Goal: Find specific page/section: Find specific page/section

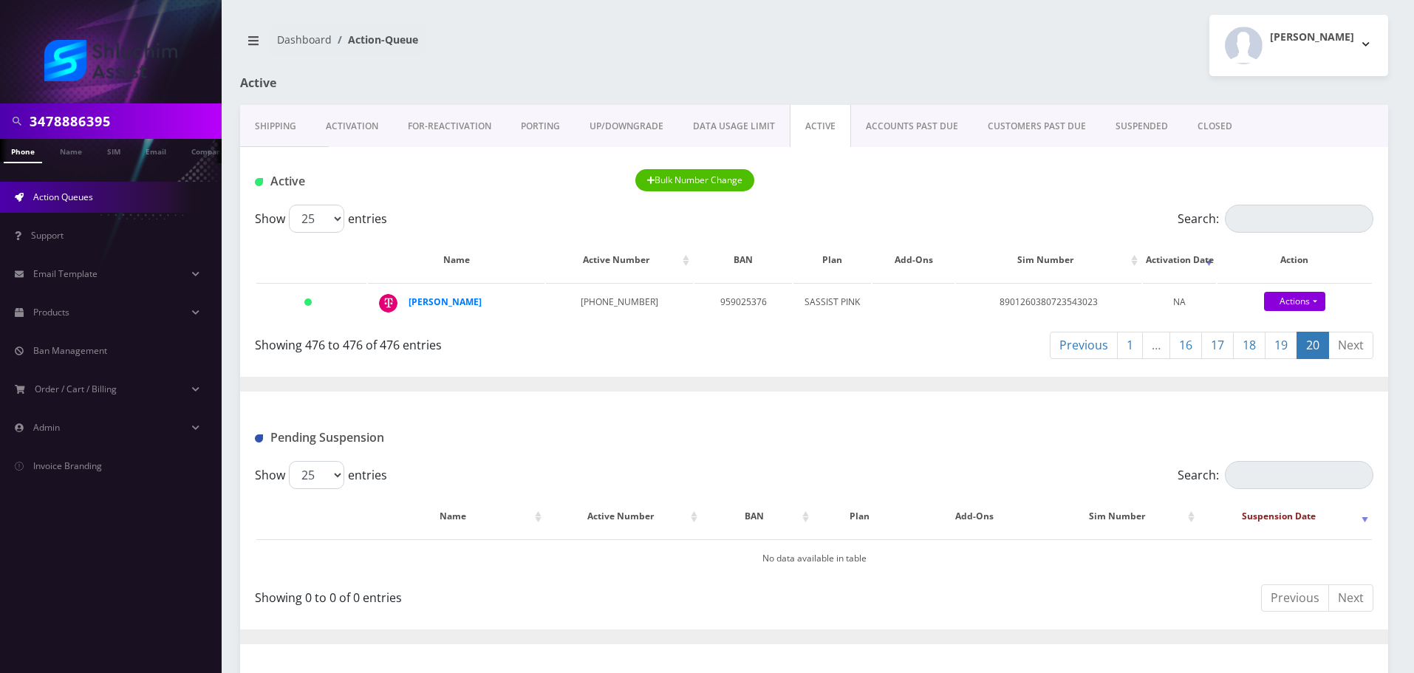
click at [143, 124] on input "3478886395" at bounding box center [124, 121] width 188 height 28
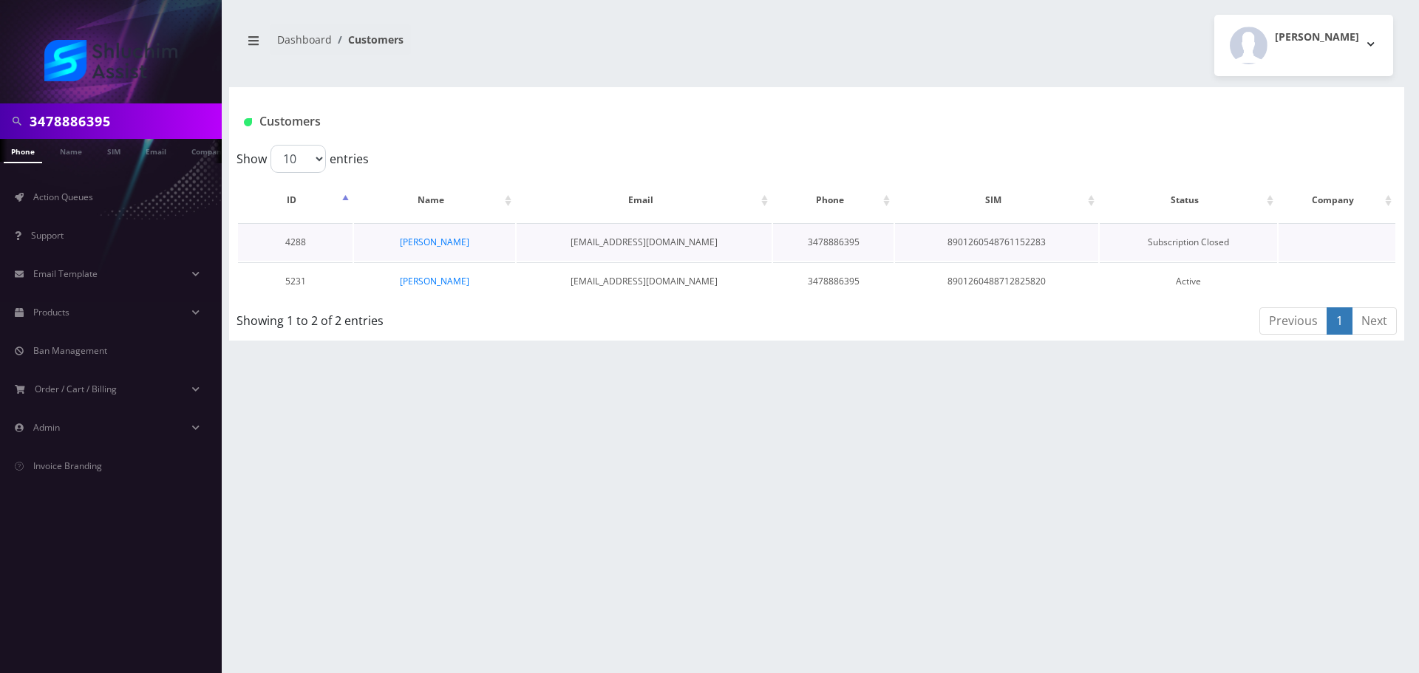
scroll to position [0, 7]
click at [425, 282] on link "Mendel Goldstein" at bounding box center [434, 281] width 69 height 13
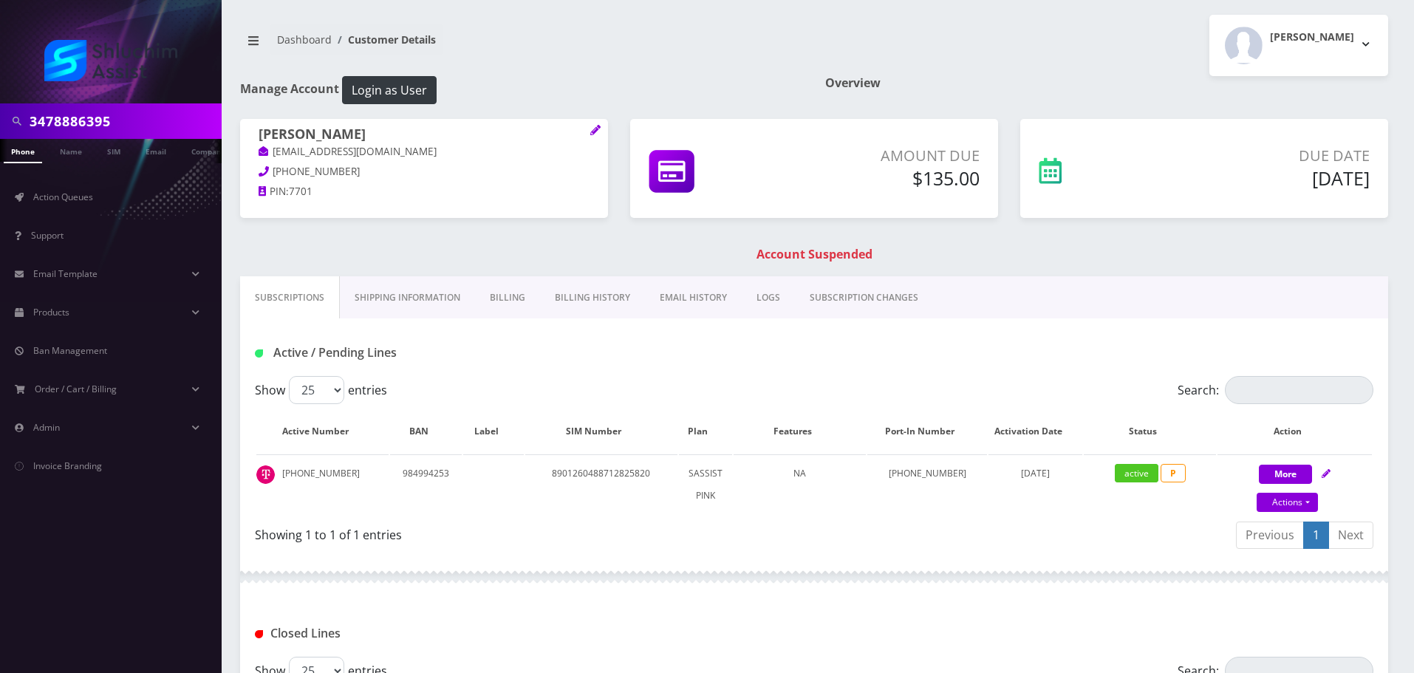
click at [553, 299] on link "Billing History" at bounding box center [592, 297] width 105 height 43
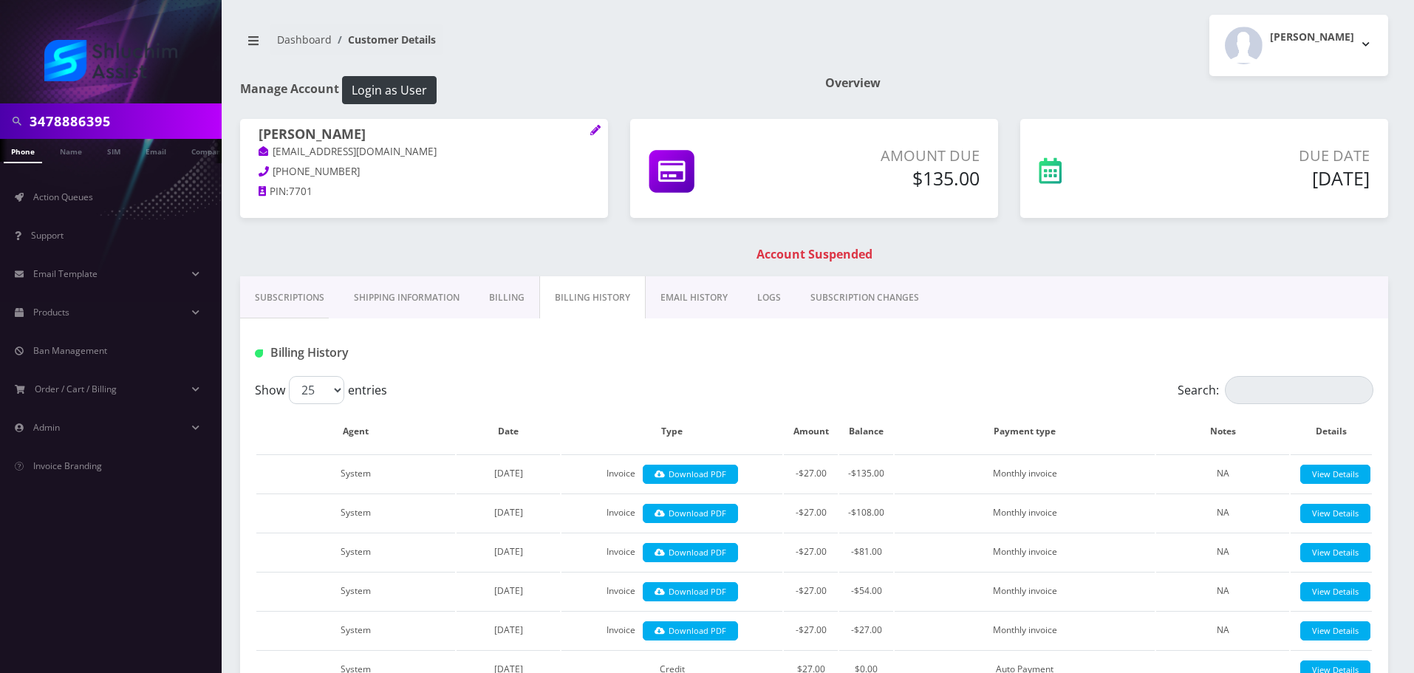
click at [672, 89] on h1 "Manage Account Login as User" at bounding box center [521, 90] width 563 height 28
click at [166, 117] on input "3478886395" at bounding box center [124, 121] width 188 height 28
paste input "-323-0846"
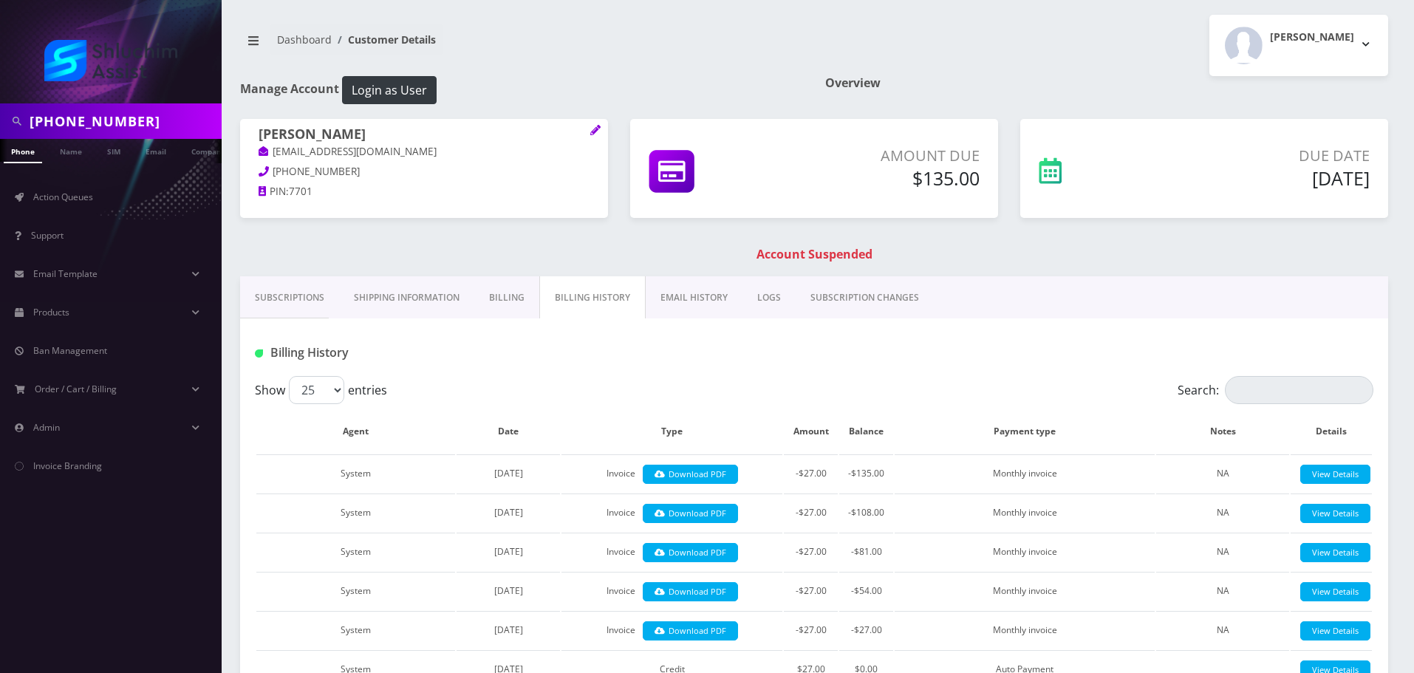
type input "[PHONE_NUMBER]"
click at [115, 118] on input "[PHONE_NUMBER]" at bounding box center [124, 121] width 188 height 28
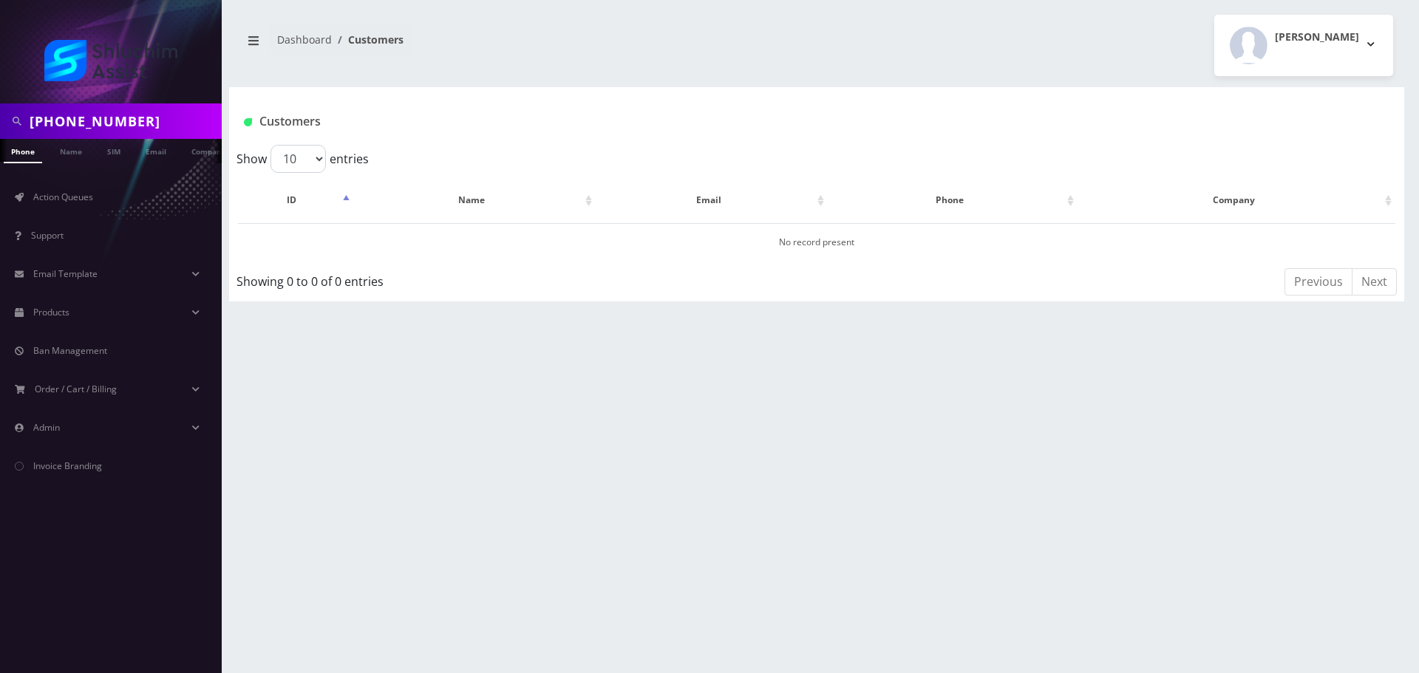
click at [95, 113] on input "[PHONE_NUMBER]" at bounding box center [124, 121] width 188 height 28
click at [95, 120] on input "347-323-0846" at bounding box center [124, 121] width 188 height 28
type input "3473230846"
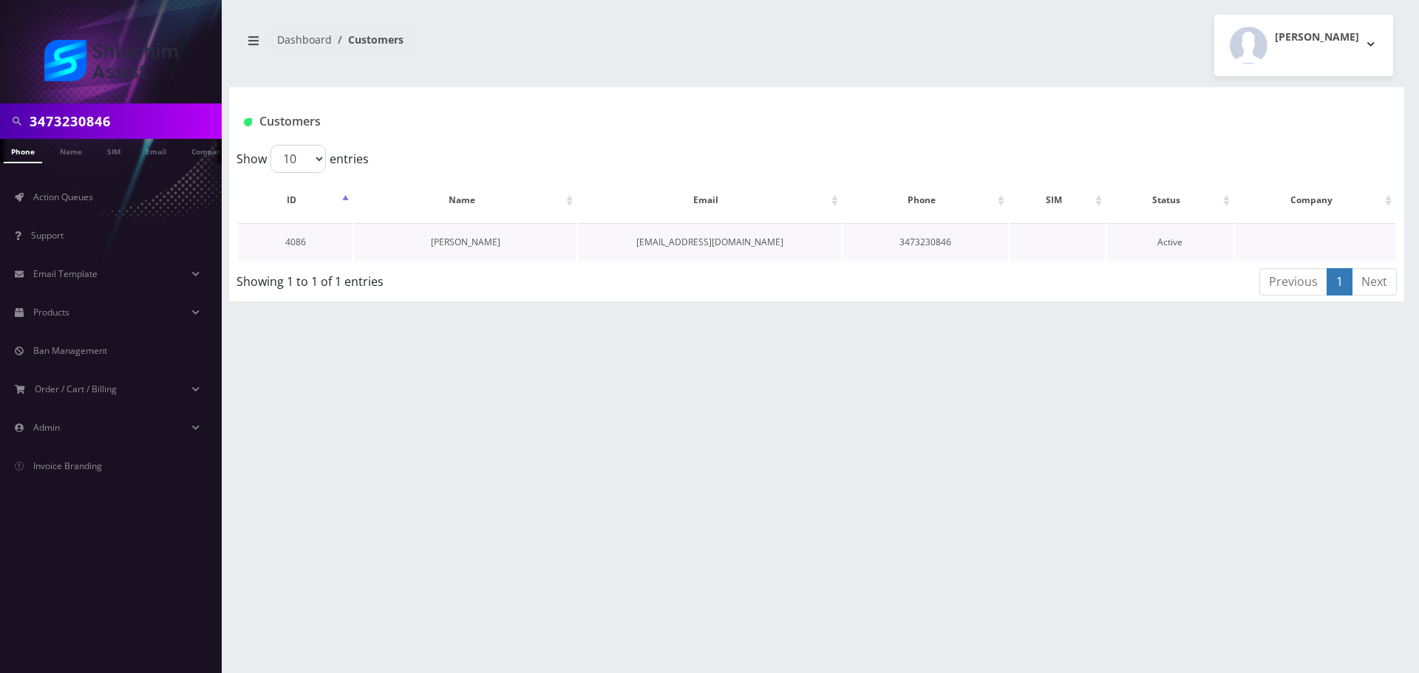
click at [448, 239] on link "[PERSON_NAME]" at bounding box center [465, 242] width 69 height 13
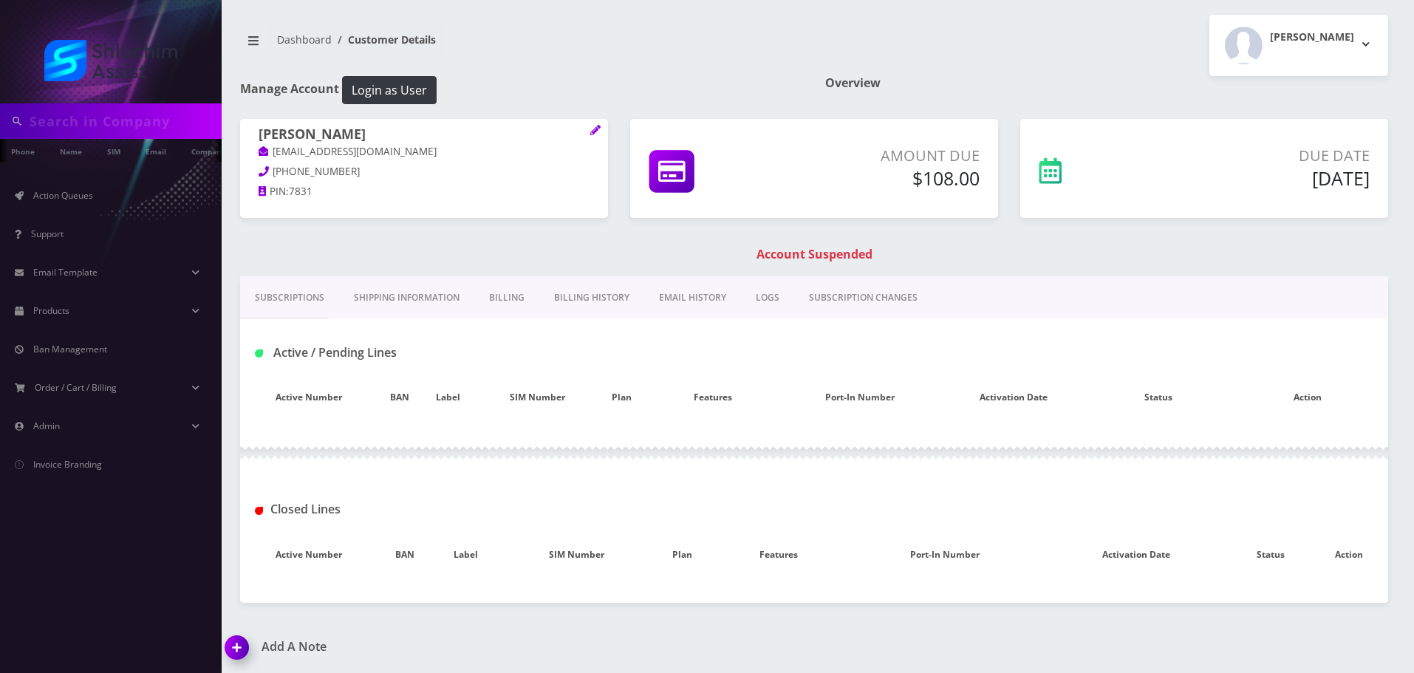
type input "3473230846"
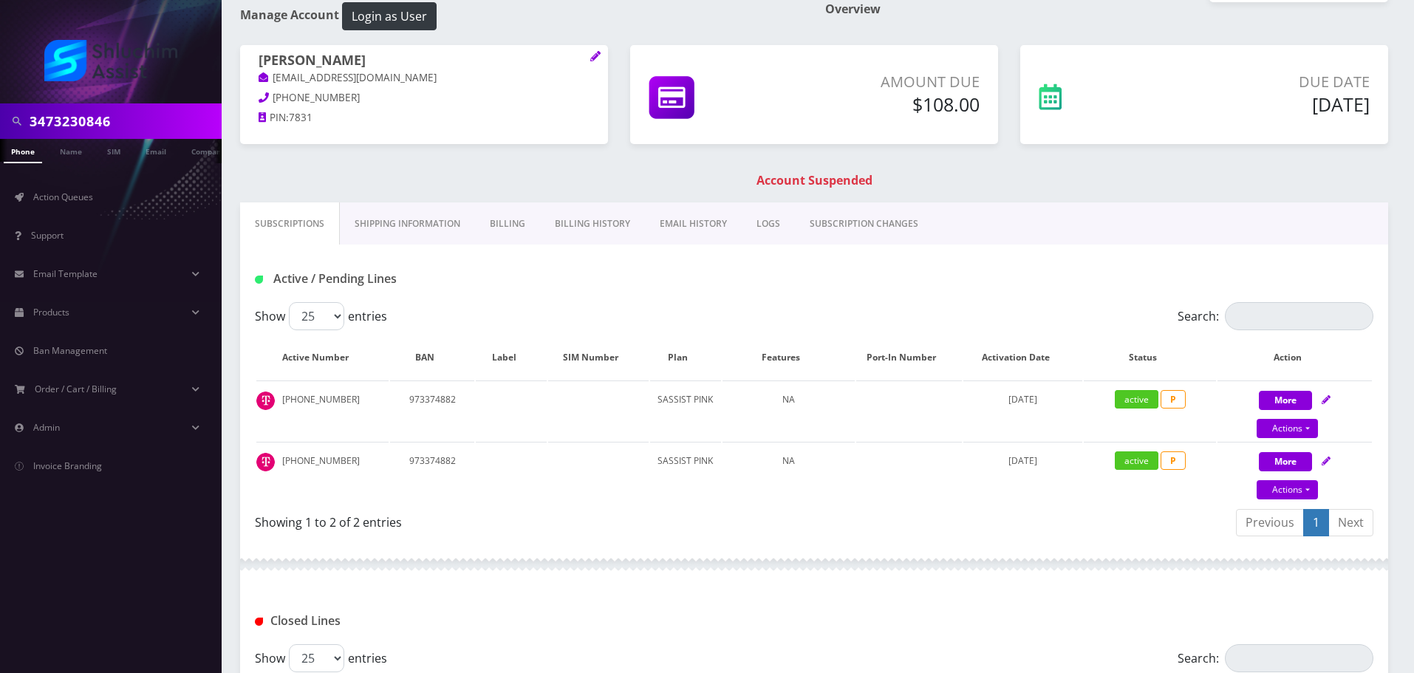
click at [589, 212] on link "Billing History" at bounding box center [592, 223] width 105 height 43
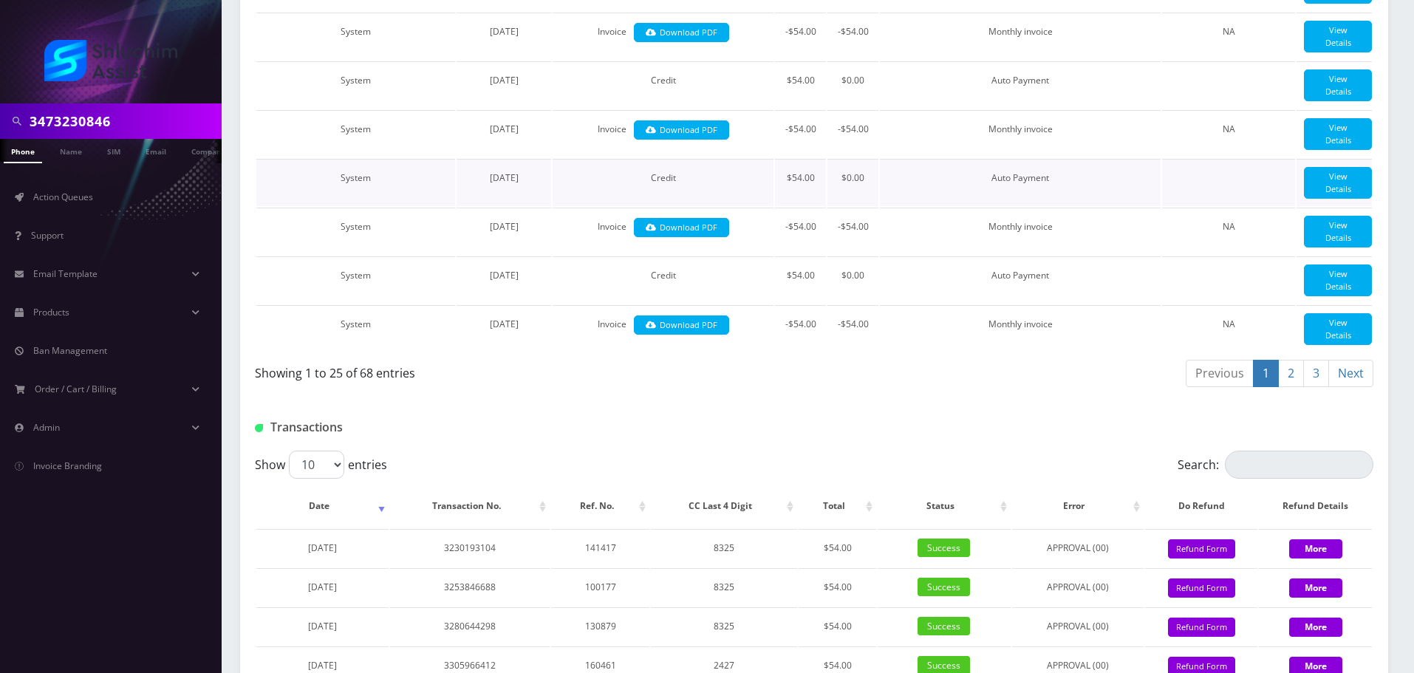
scroll to position [1552, 0]
